Goal: Transaction & Acquisition: Purchase product/service

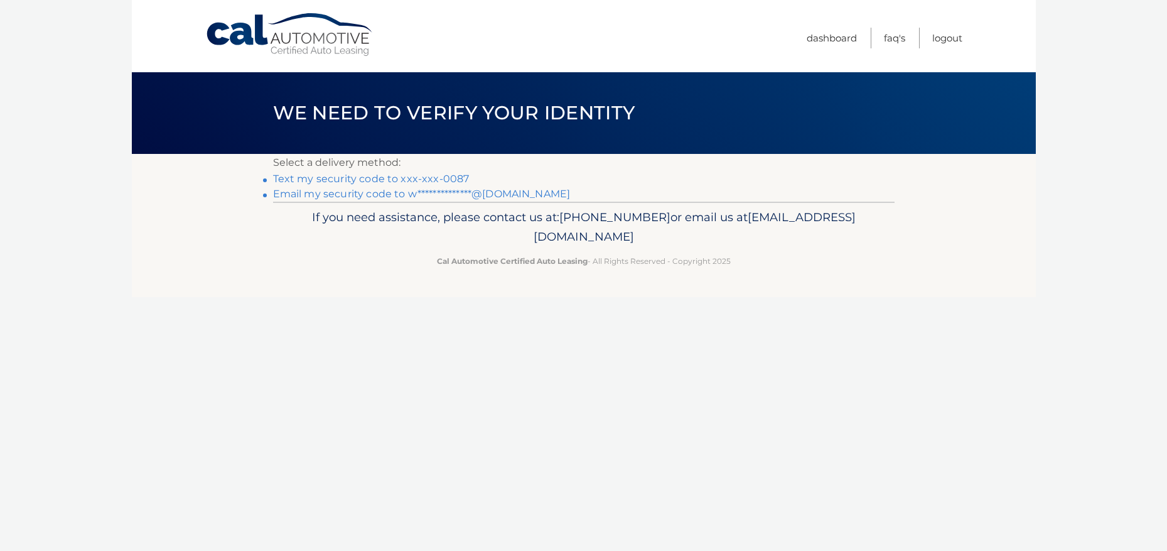
click at [408, 178] on link "Text my security code to xxx-xxx-0087" at bounding box center [371, 179] width 197 height 12
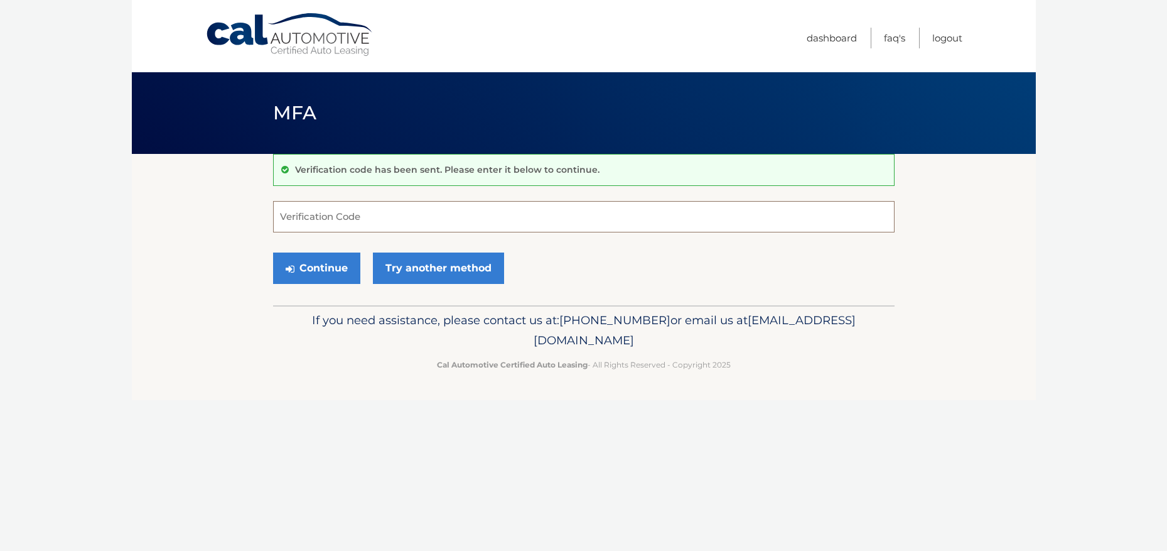
click at [391, 216] on input "Verification Code" at bounding box center [584, 216] width 622 height 31
type input "666947"
click at [311, 264] on button "Continue" at bounding box center [316, 267] width 87 height 31
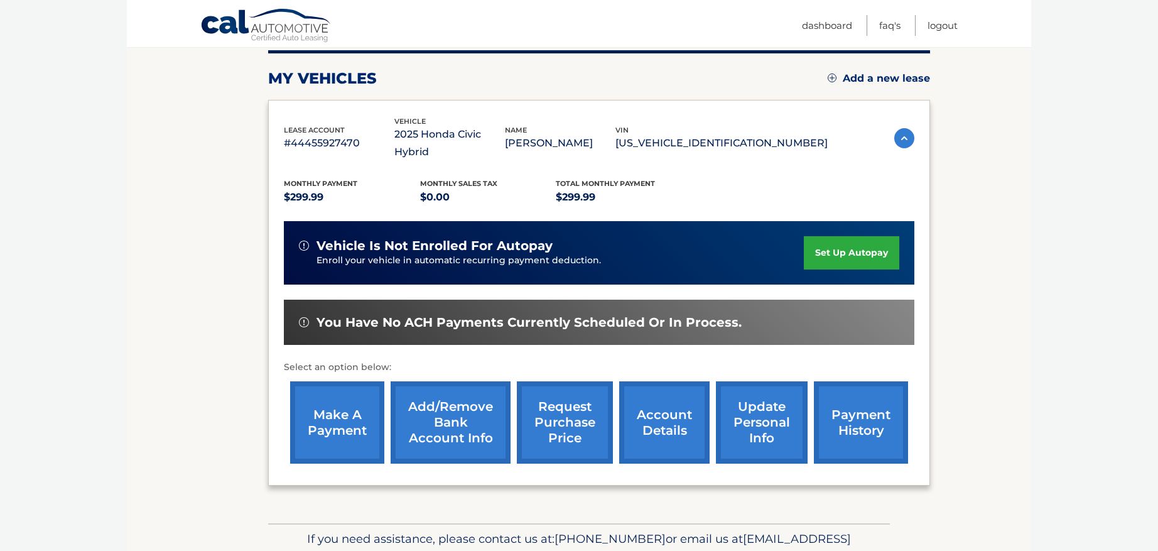
scroll to position [188, 0]
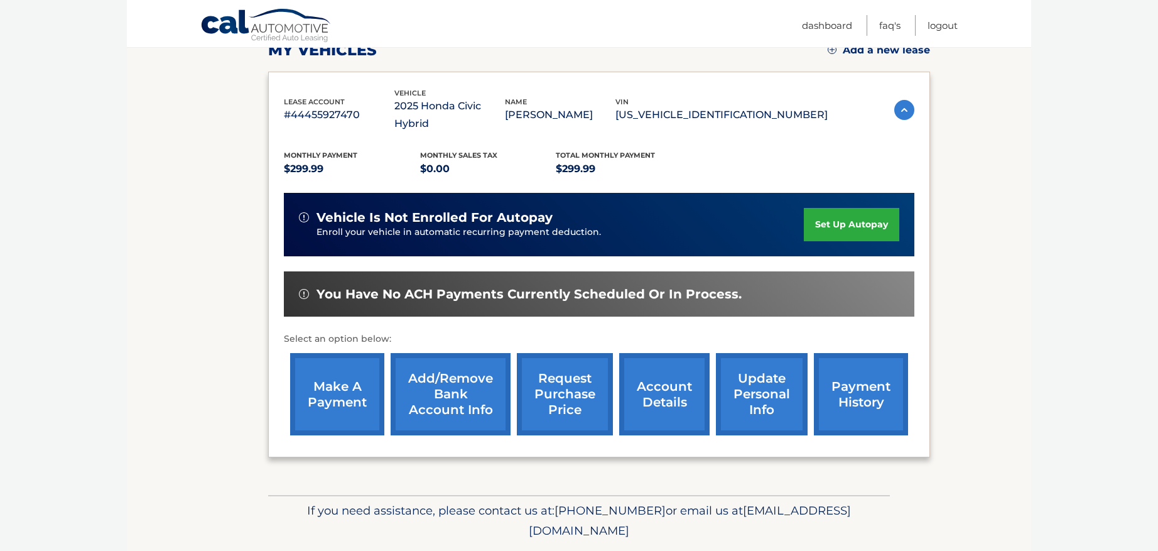
click at [349, 360] on link "make a payment" at bounding box center [337, 394] width 94 height 82
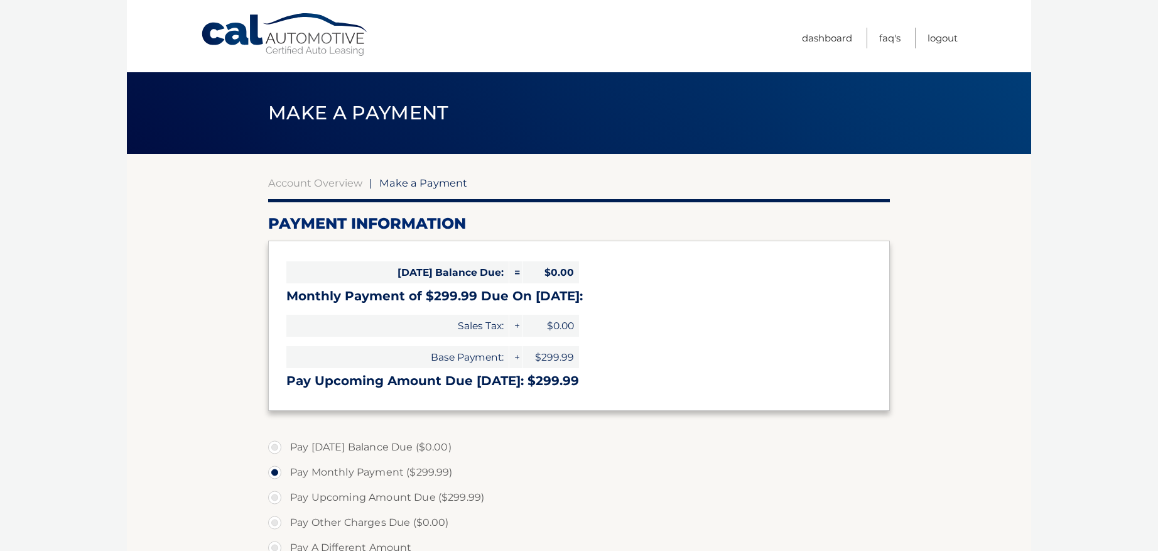
select select "ZjQ1OGM5ZjctYjhhZi00NDNmLTgyNGUtN2U3NTIzYzI2NzY1"
click at [939, 39] on link "Logout" at bounding box center [942, 38] width 30 height 21
